Goal: Check status: Check status

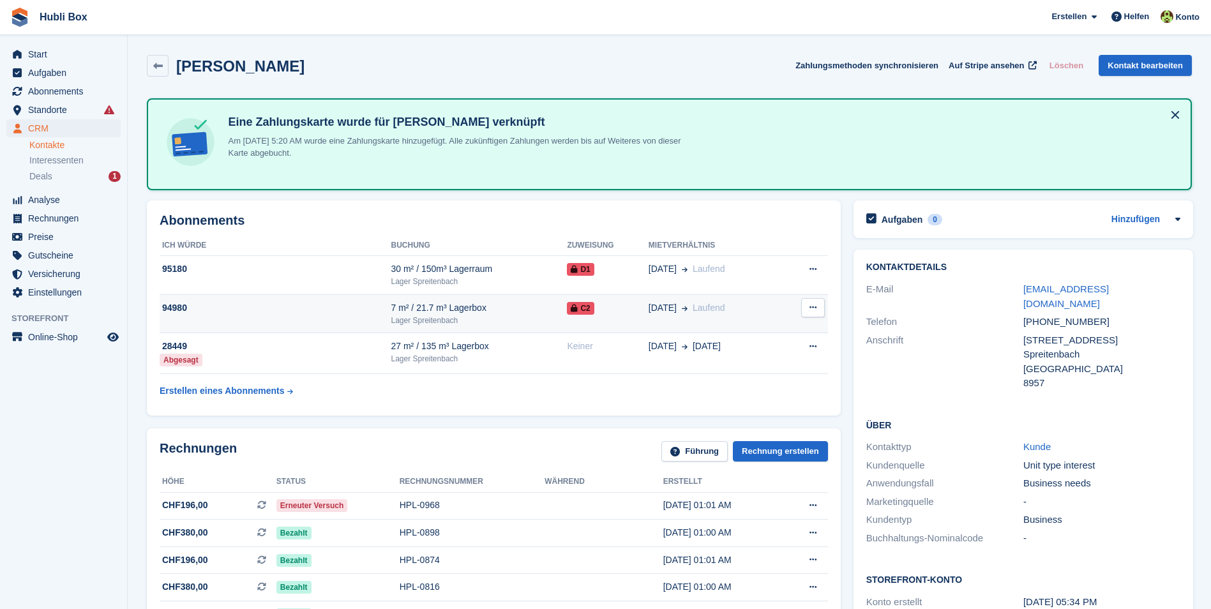
click at [273, 322] on td "94980" at bounding box center [275, 313] width 231 height 39
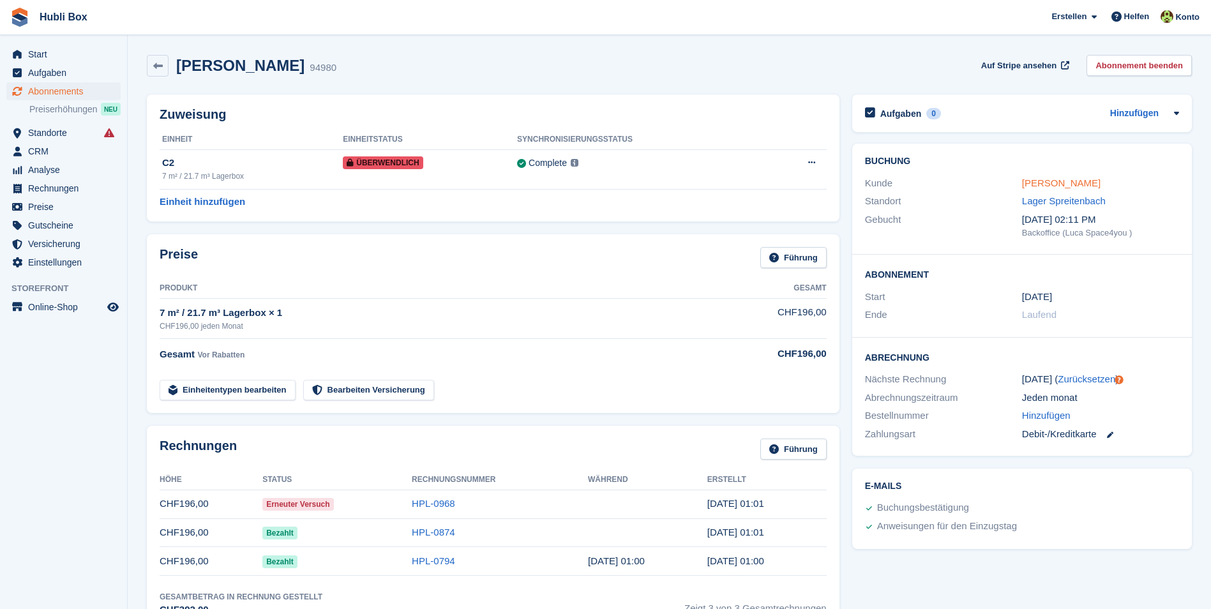
click at [1047, 178] on link "[PERSON_NAME]" at bounding box center [1061, 182] width 78 height 11
